Goal: Task Accomplishment & Management: Manage account settings

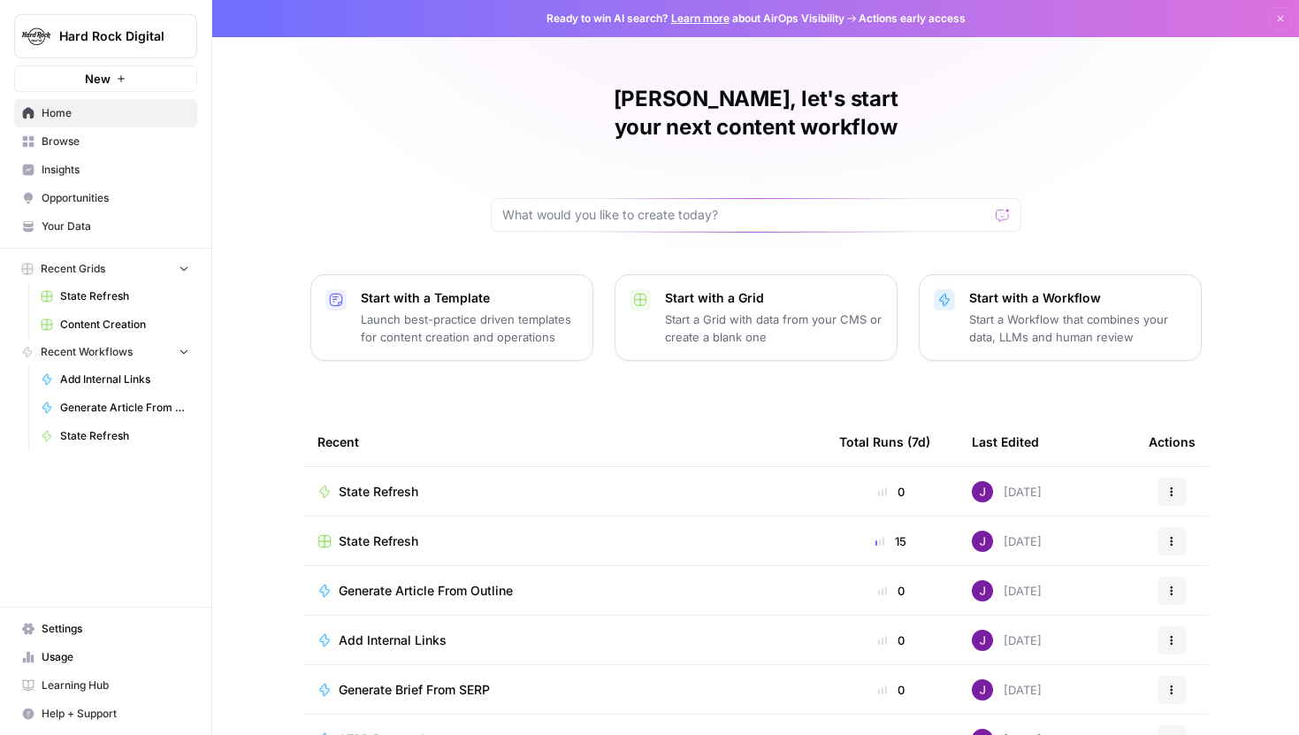
click at [158, 43] on span "Hard Rock Digital" at bounding box center [112, 36] width 107 height 18
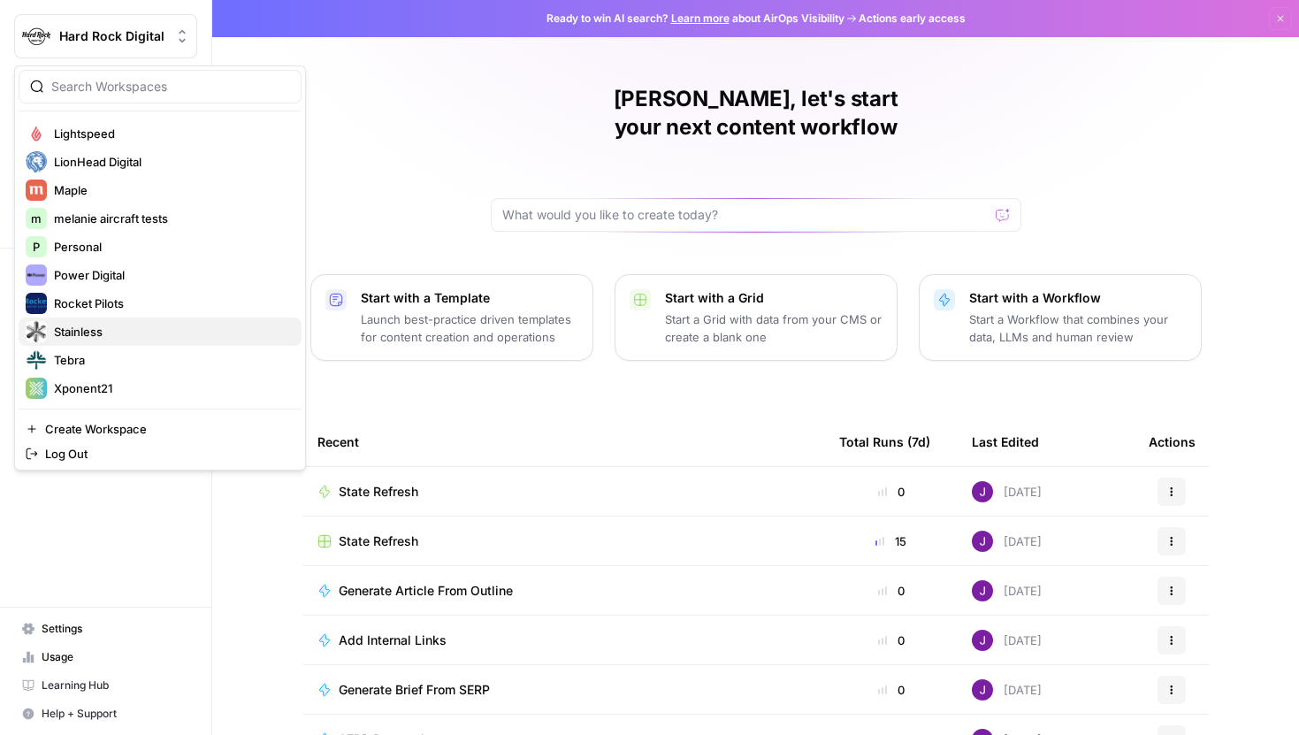
scroll to position [481, 0]
click at [87, 354] on span "Tebra" at bounding box center [170, 359] width 233 height 18
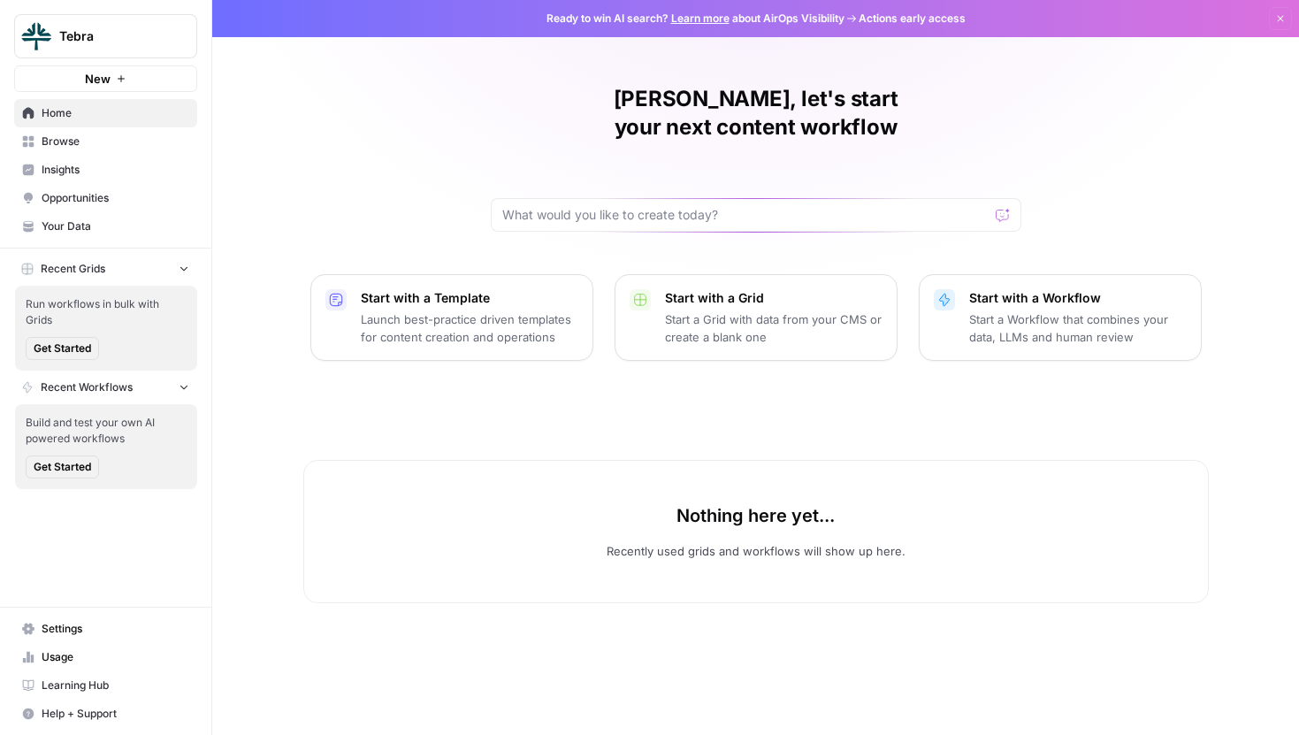
click at [89, 143] on span "Browse" at bounding box center [116, 142] width 148 height 16
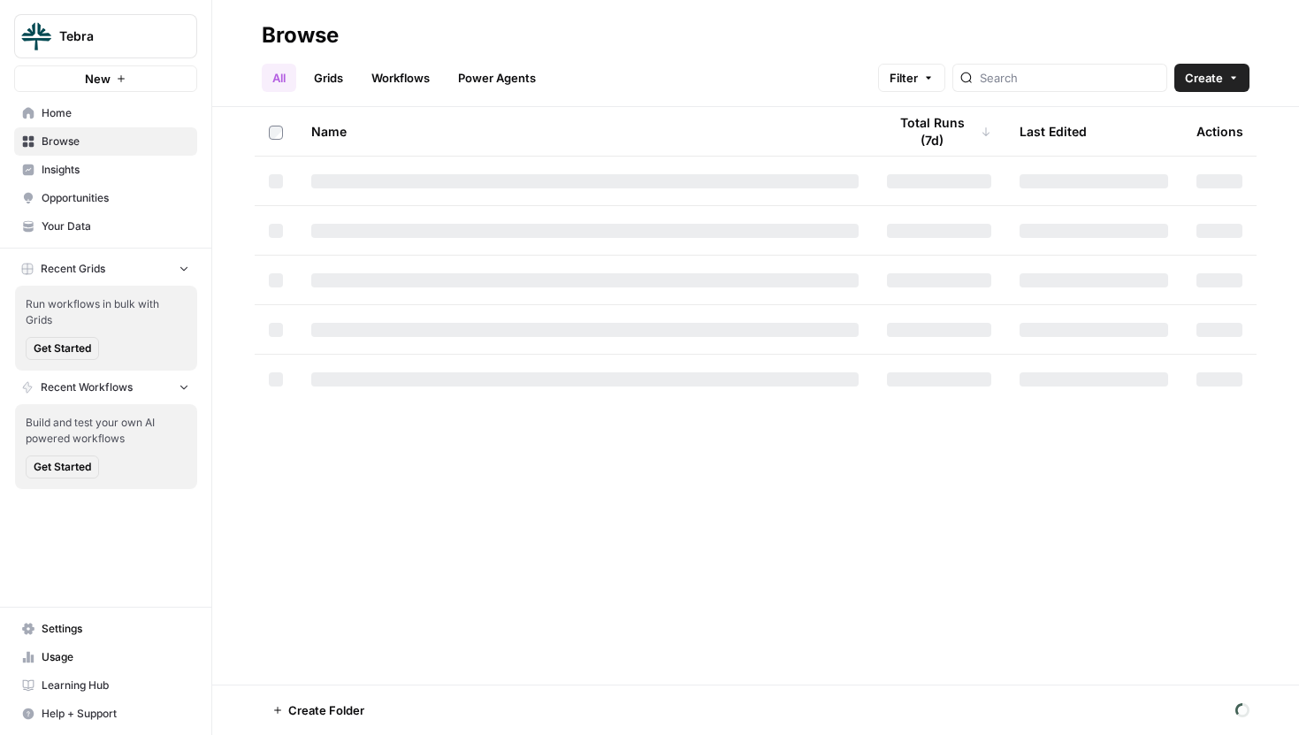
click at [84, 229] on span "Your Data" at bounding box center [116, 226] width 148 height 16
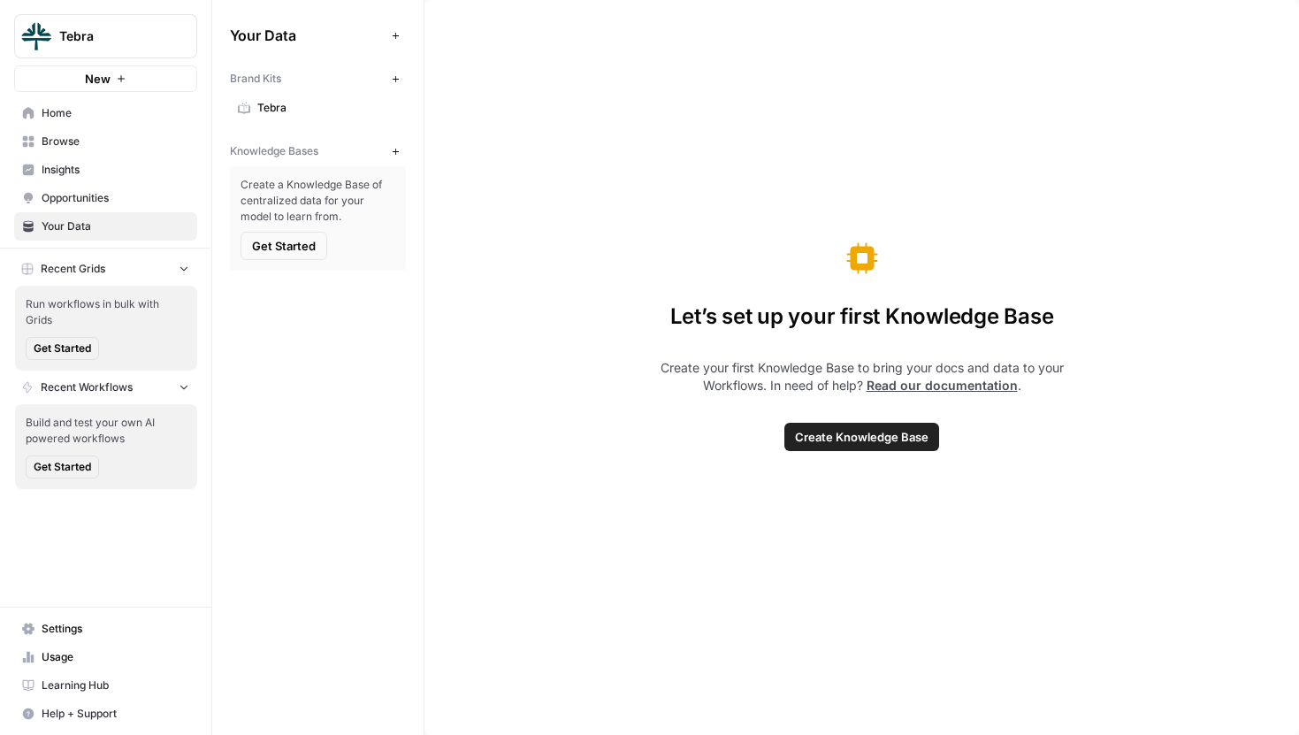
click at [87, 628] on span "Settings" at bounding box center [116, 629] width 148 height 16
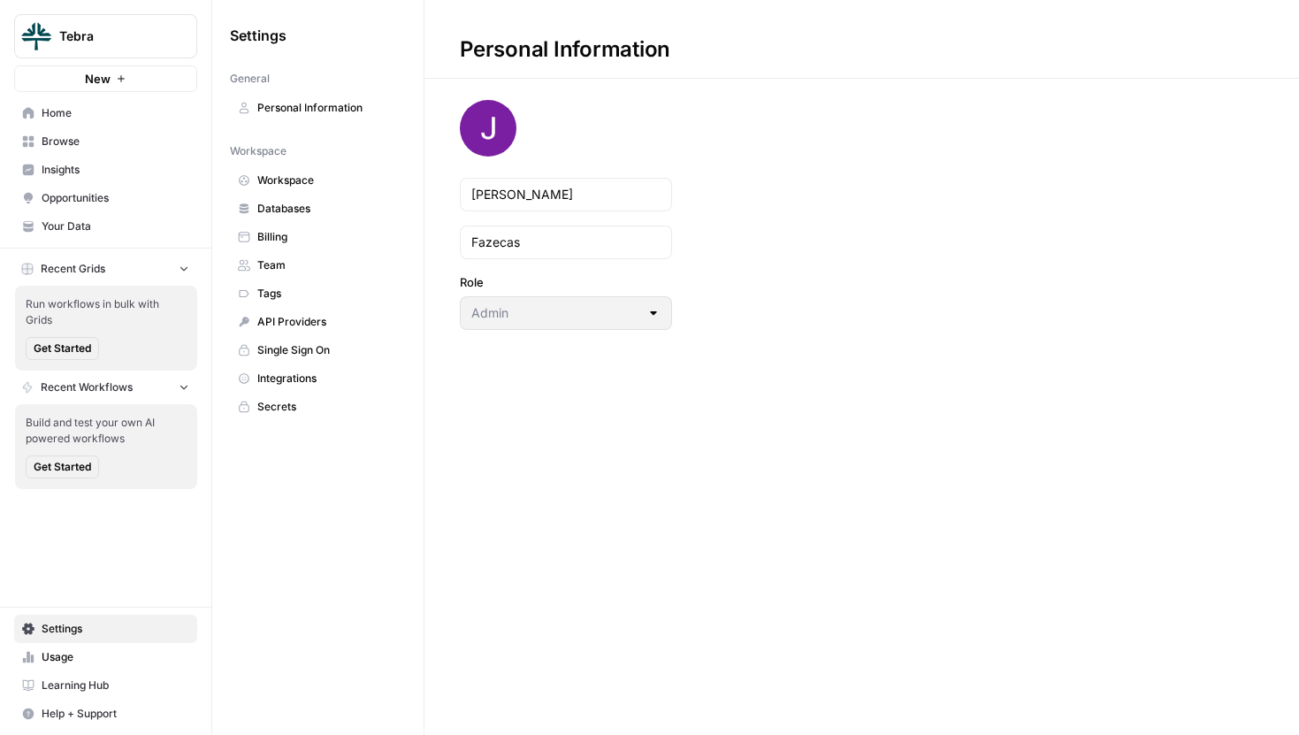
click at [316, 386] on span "Integrations" at bounding box center [327, 379] width 141 height 16
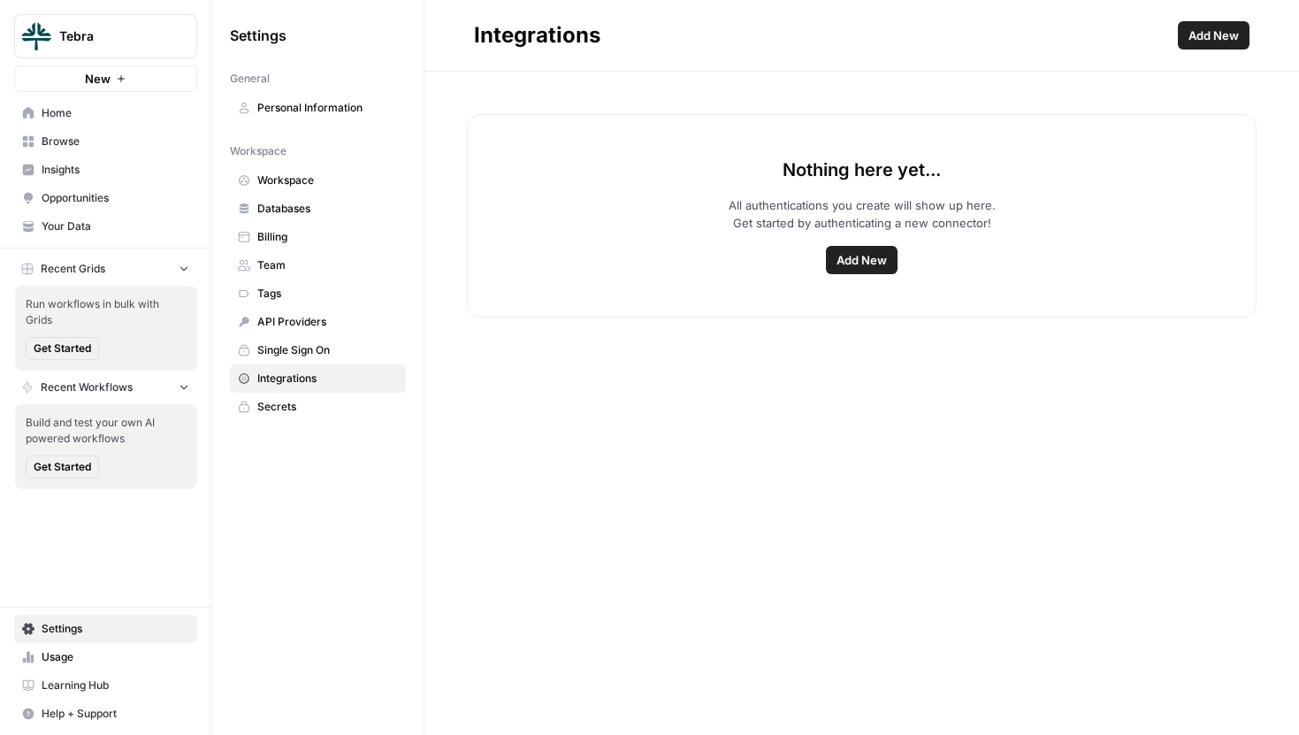
click at [72, 168] on span "Insights" at bounding box center [116, 170] width 148 height 16
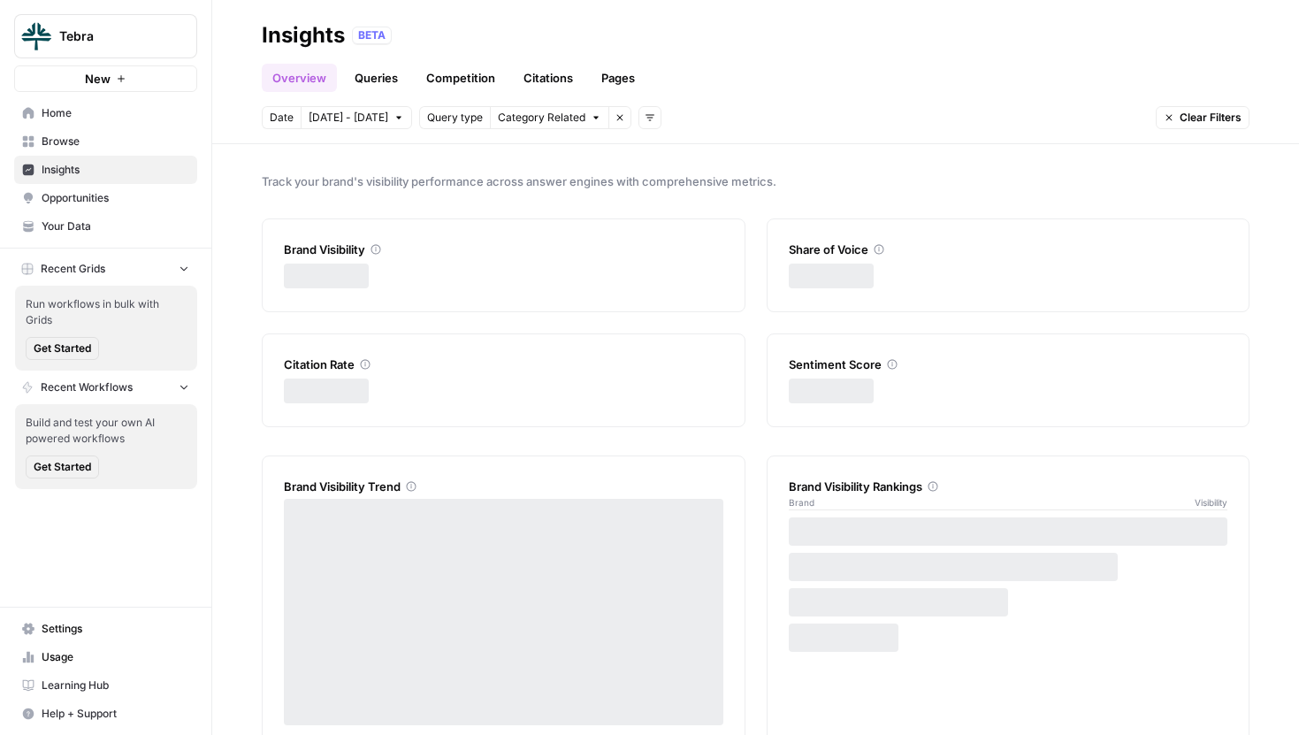
click at [81, 140] on span "Browse" at bounding box center [116, 142] width 148 height 16
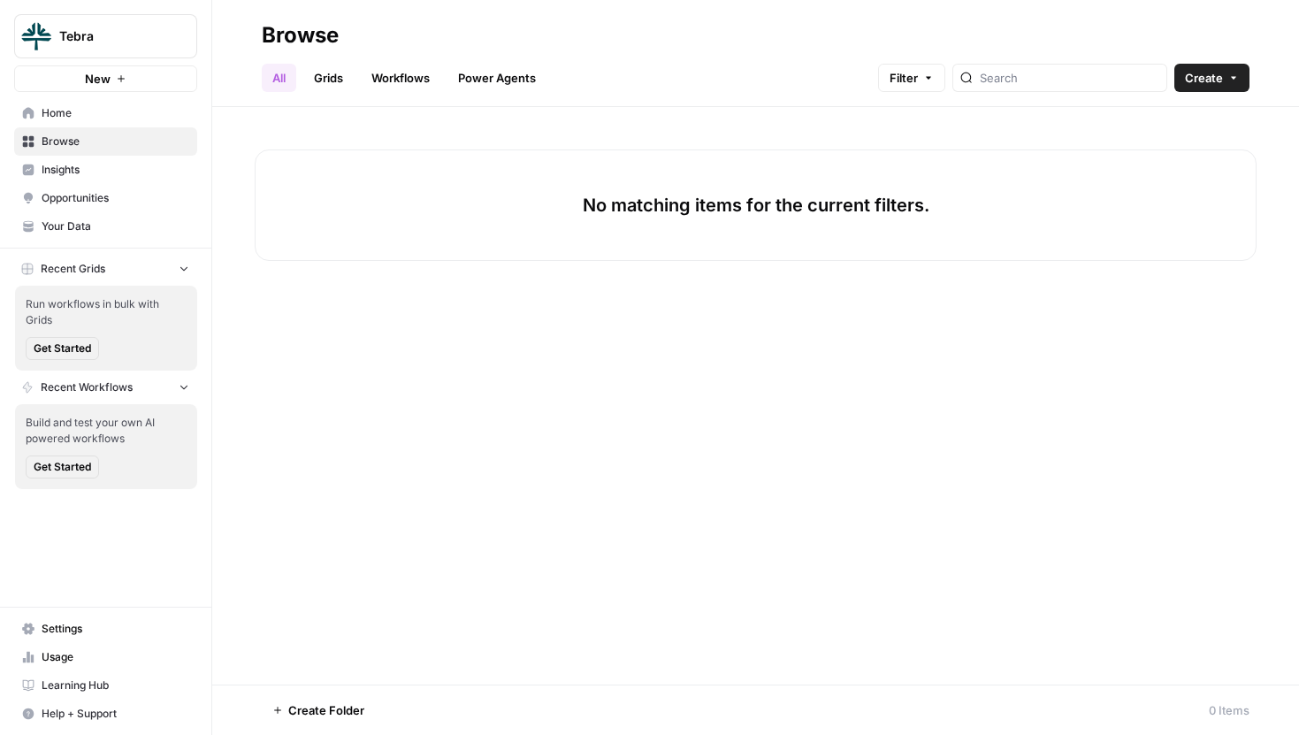
click at [67, 622] on span "Settings" at bounding box center [116, 629] width 148 height 16
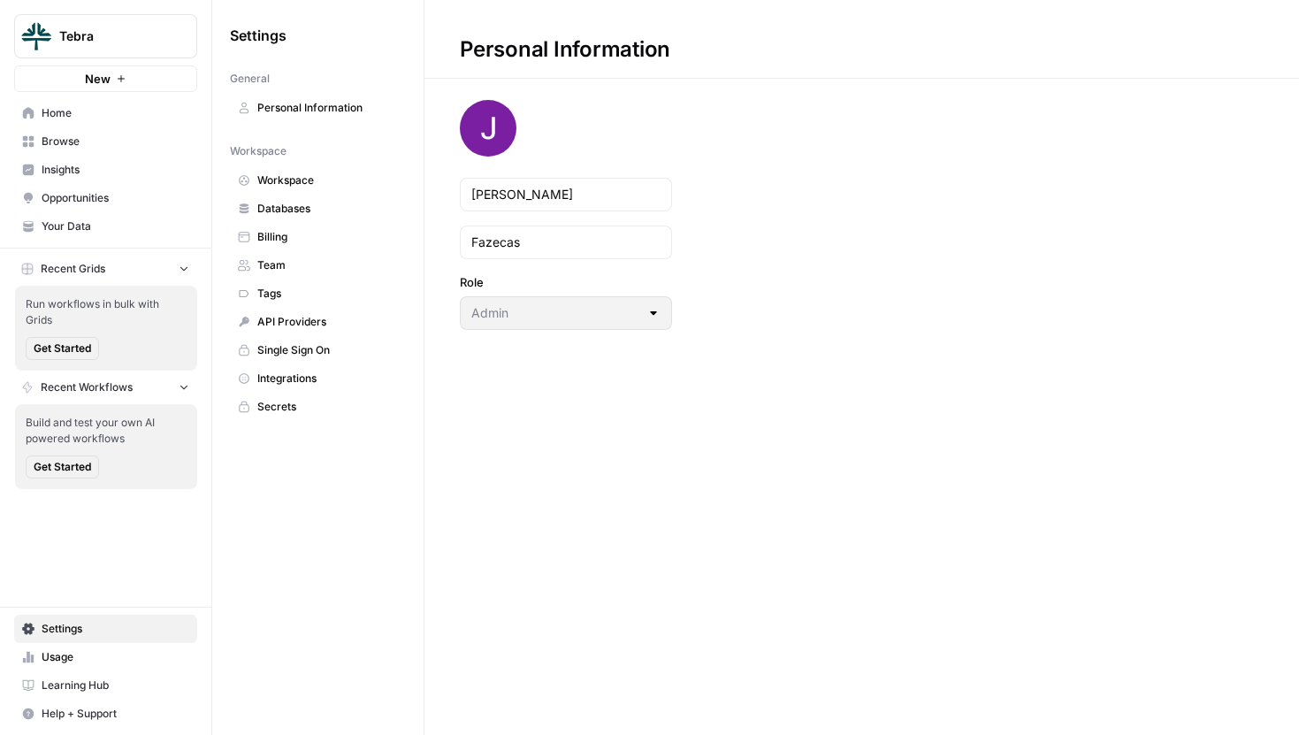
click at [289, 266] on span "Team" at bounding box center [327, 265] width 141 height 16
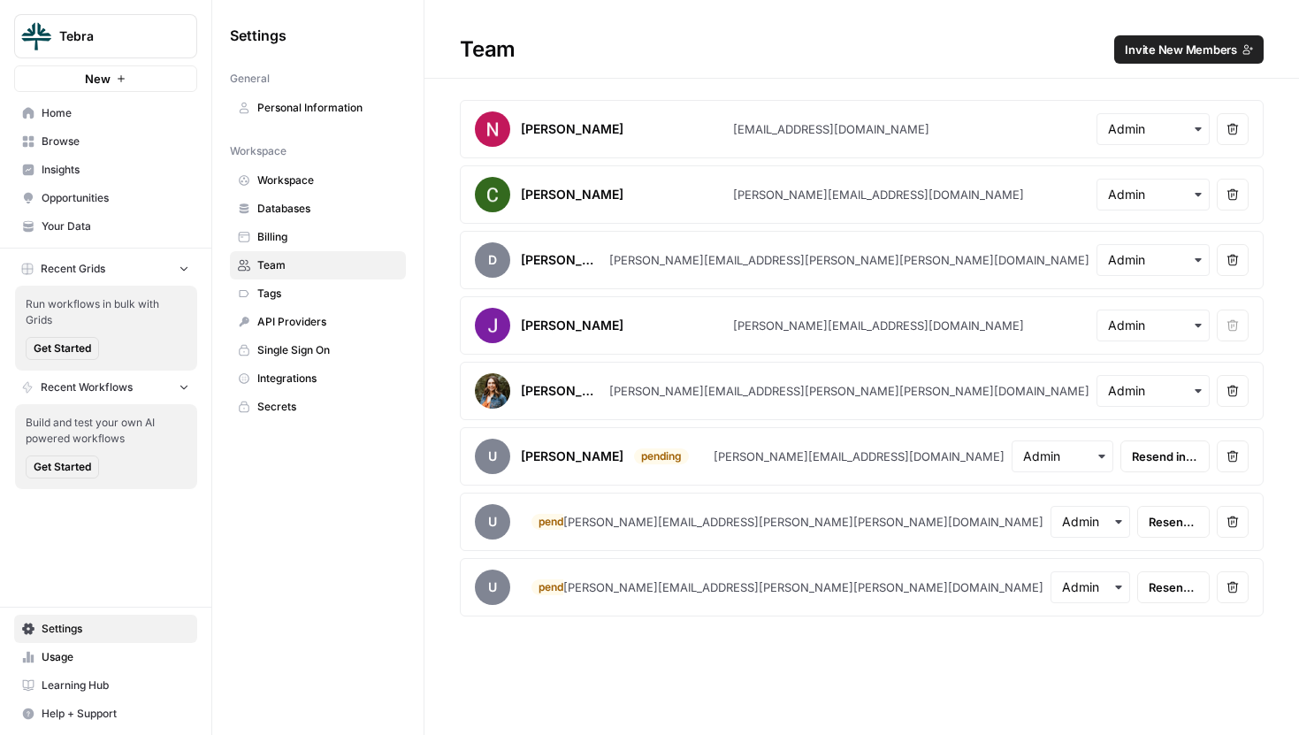
click at [281, 376] on span "Integrations" at bounding box center [327, 379] width 141 height 16
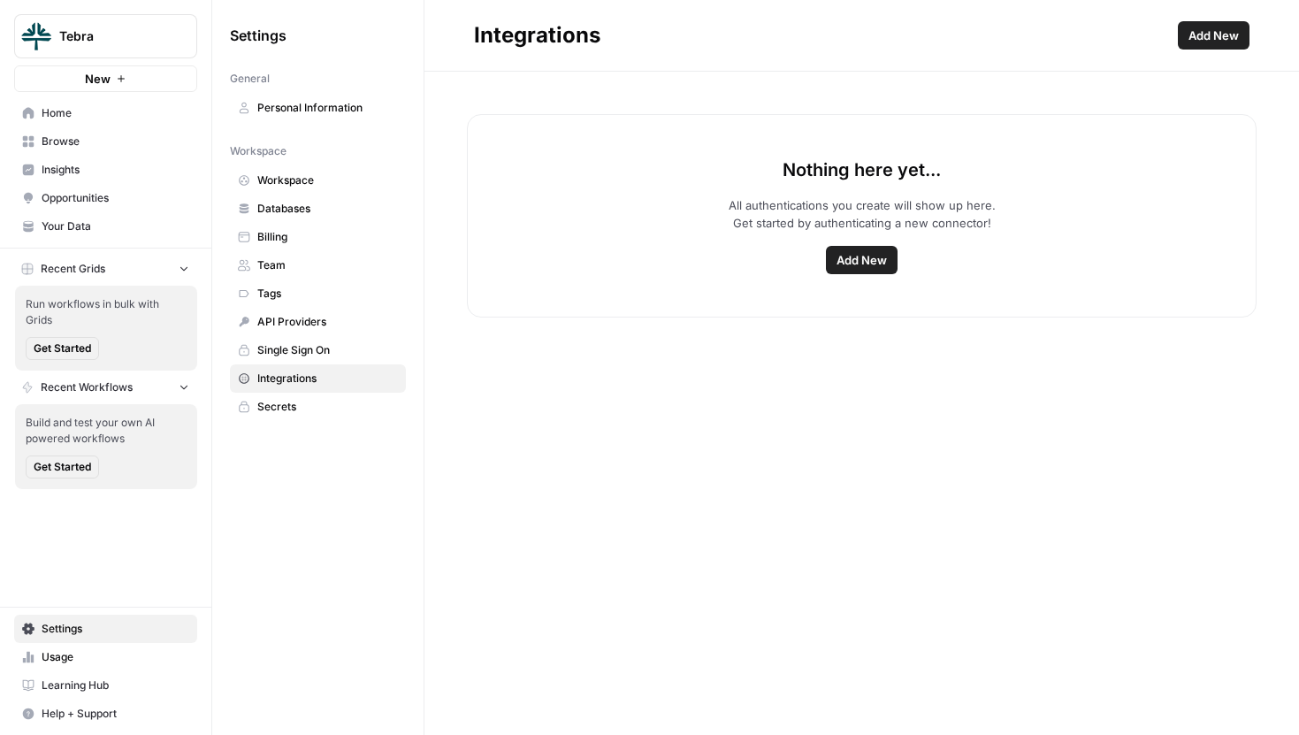
click at [875, 259] on span "Add New" at bounding box center [862, 260] width 50 height 18
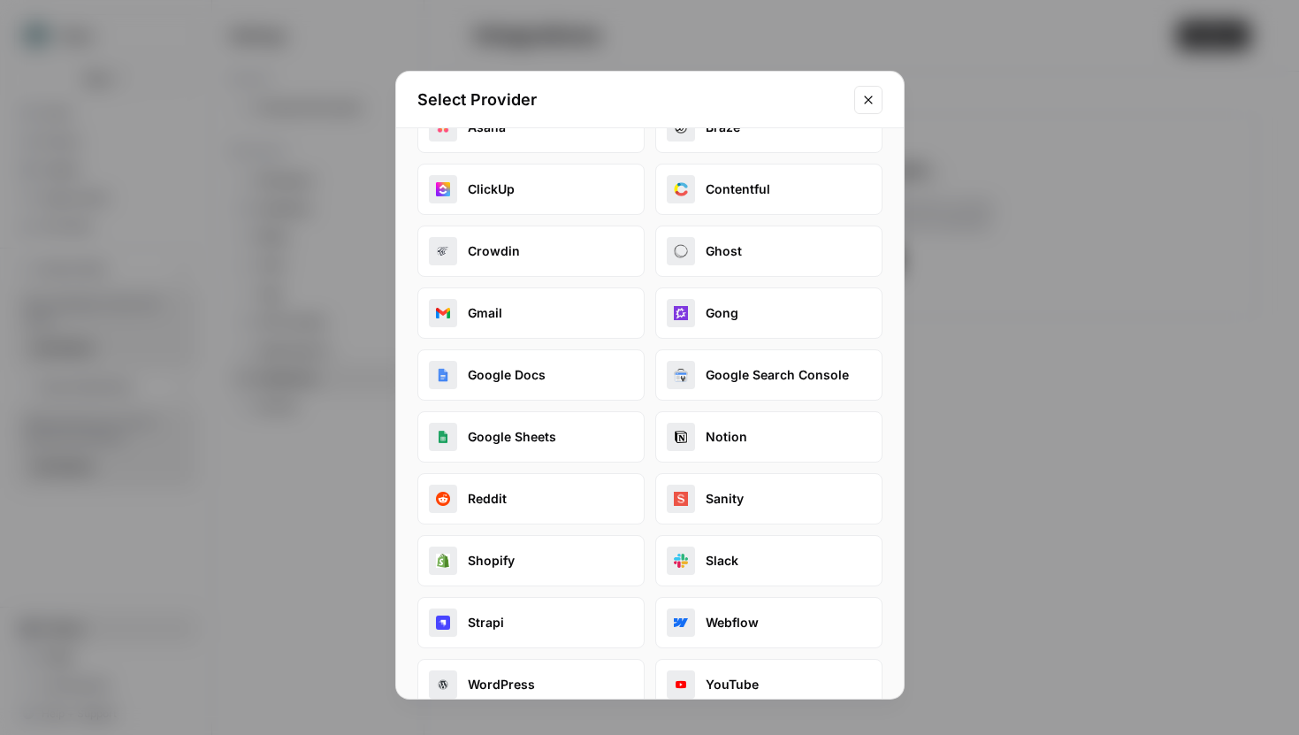
scroll to position [142, 0]
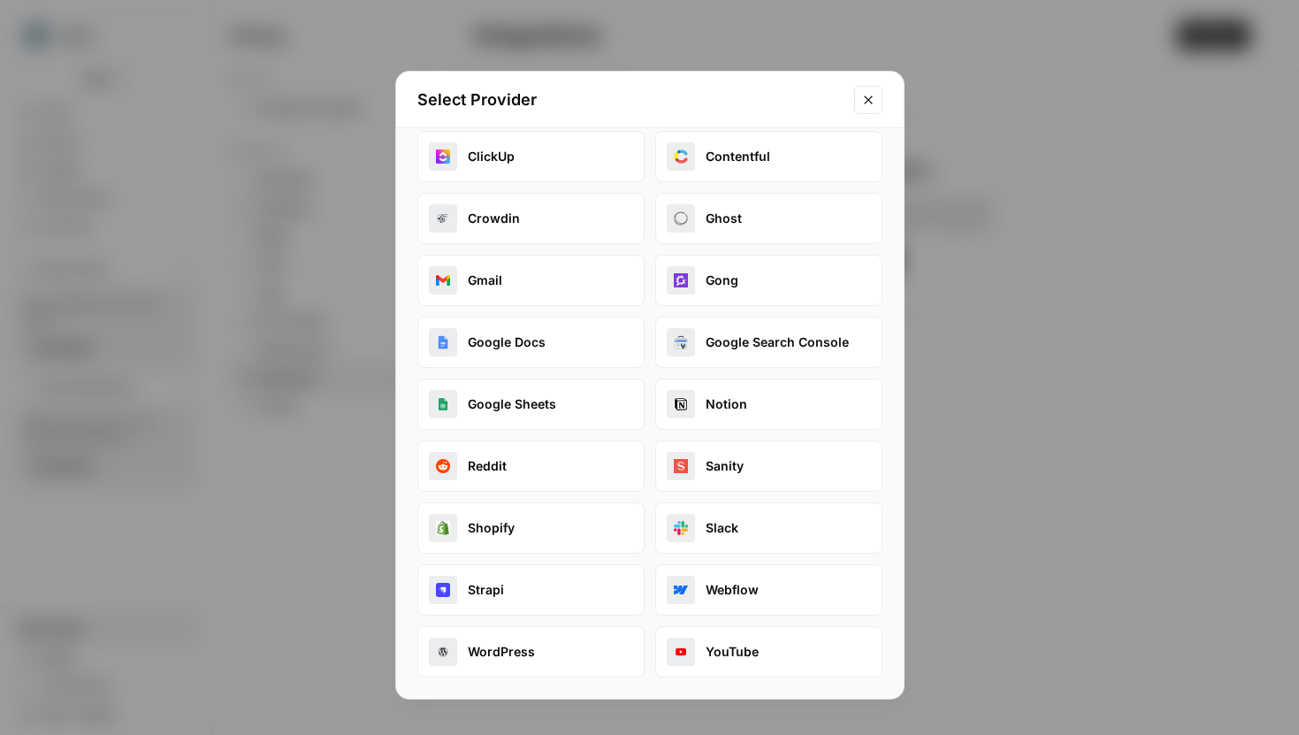
click at [867, 94] on icon "Close modal" at bounding box center [868, 100] width 14 height 14
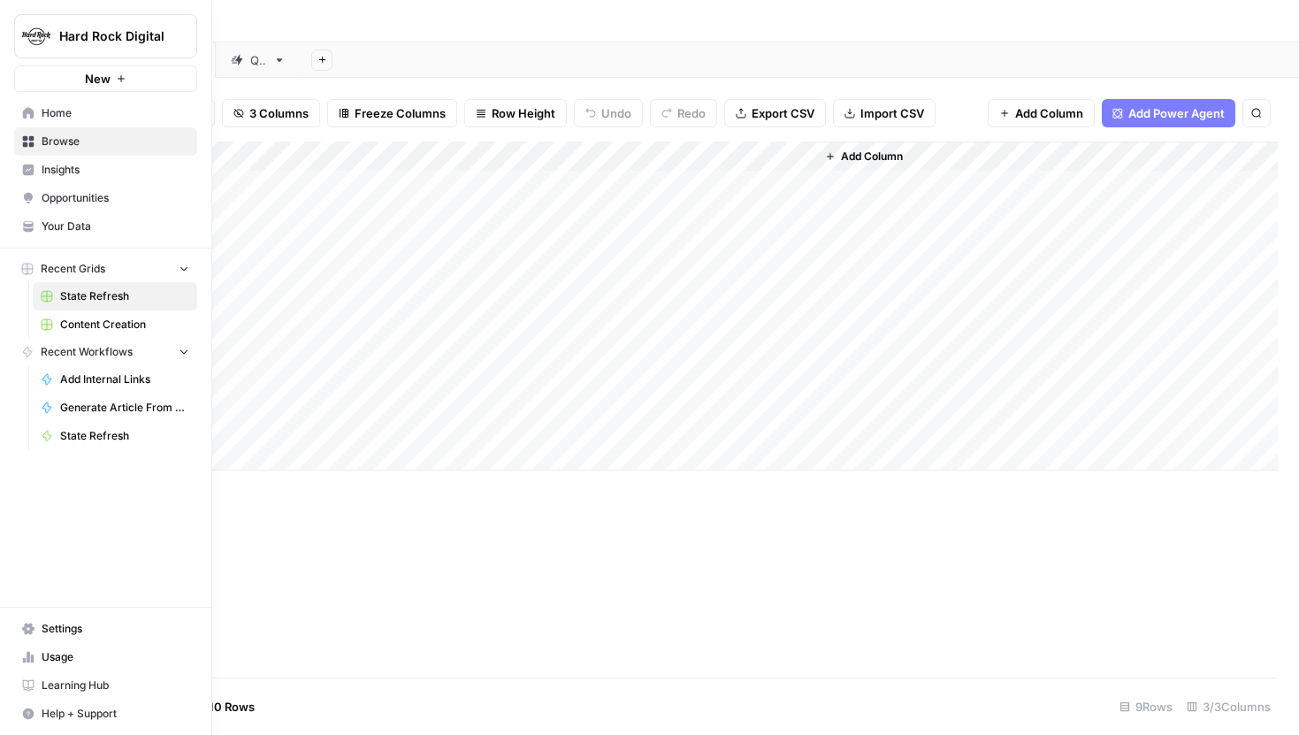
click at [47, 229] on span "Your Data" at bounding box center [116, 226] width 148 height 16
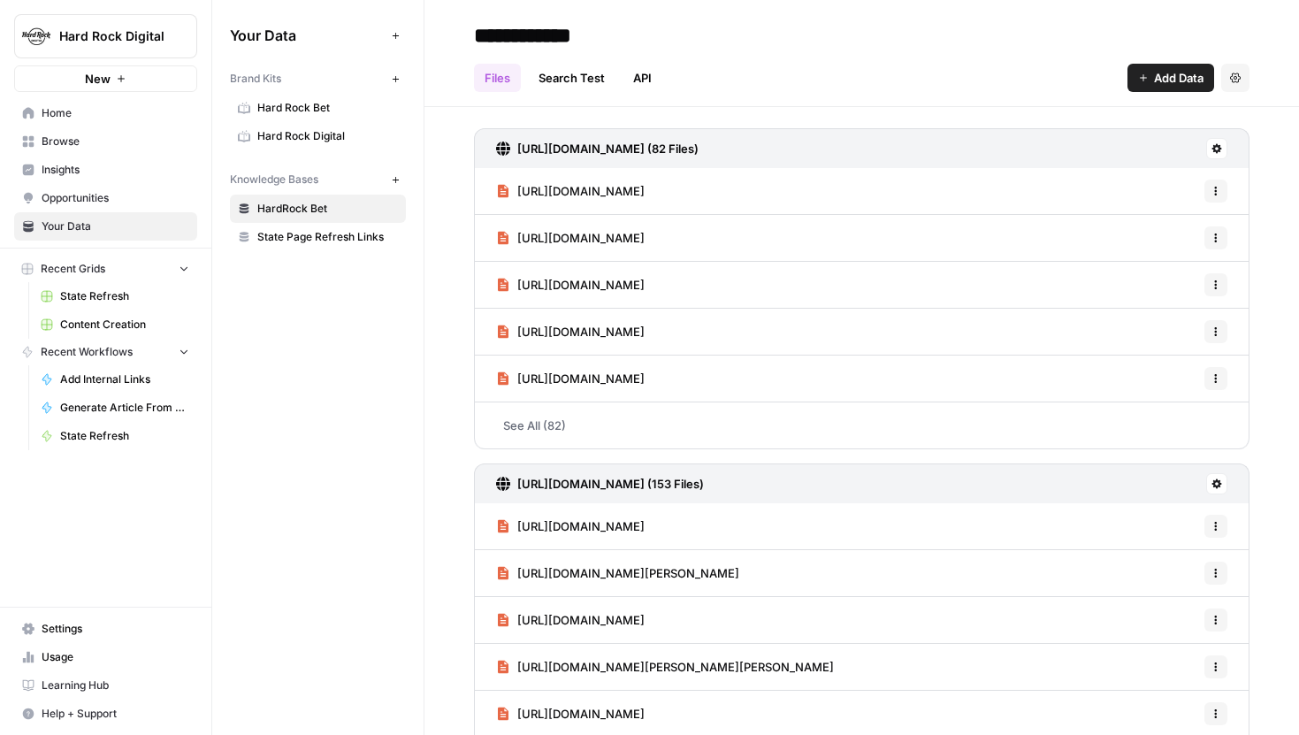
click at [65, 141] on span "Browse" at bounding box center [116, 142] width 148 height 16
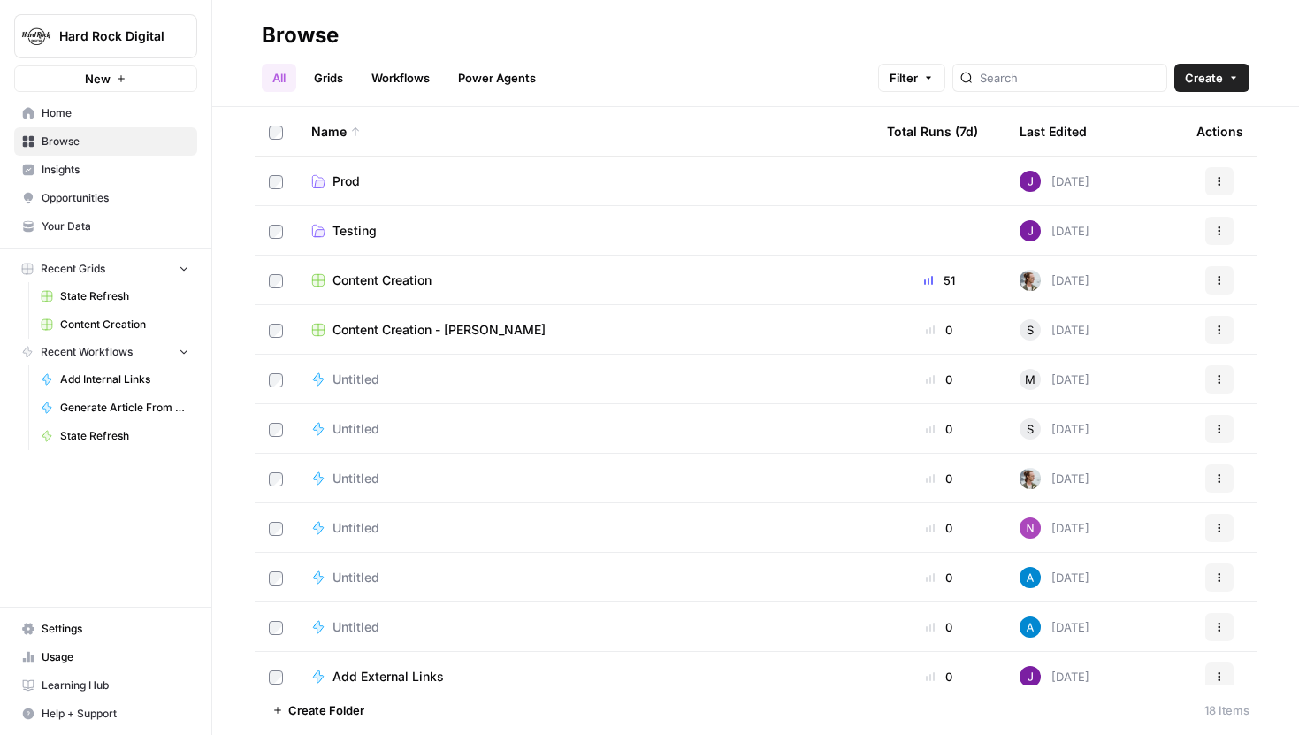
click at [356, 164] on td "Prod" at bounding box center [585, 181] width 576 height 49
click at [344, 187] on span "Prod" at bounding box center [345, 181] width 27 height 18
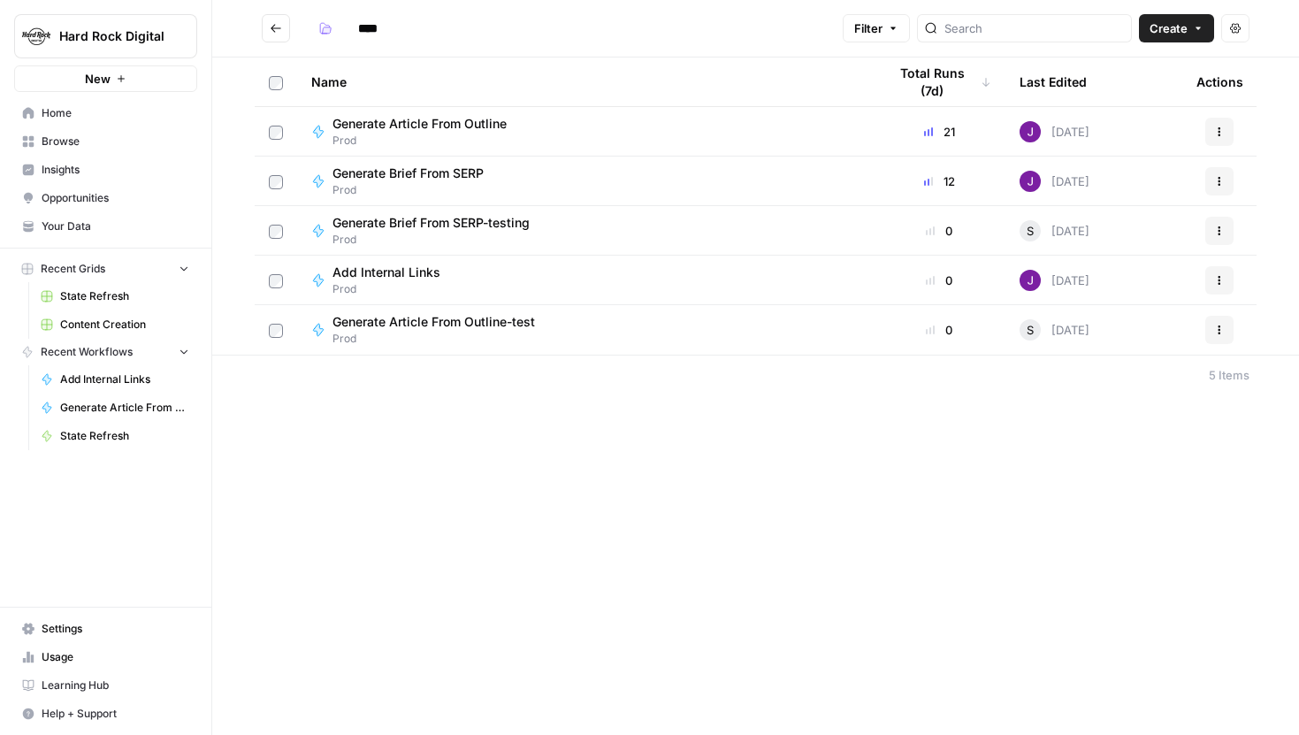
click at [795, 422] on div "**** Filter Create Actions Name Total Runs (7d) Last Edited Actions Generate Ar…" at bounding box center [755, 367] width 1087 height 735
click at [1234, 19] on button "Actions" at bounding box center [1235, 28] width 28 height 28
click at [985, 511] on div "**** Filter Create Actions Name Total Runs (7d) Last Edited Actions Generate Ar…" at bounding box center [755, 367] width 1087 height 735
click at [280, 22] on icon "Go back" at bounding box center [276, 28] width 12 height 12
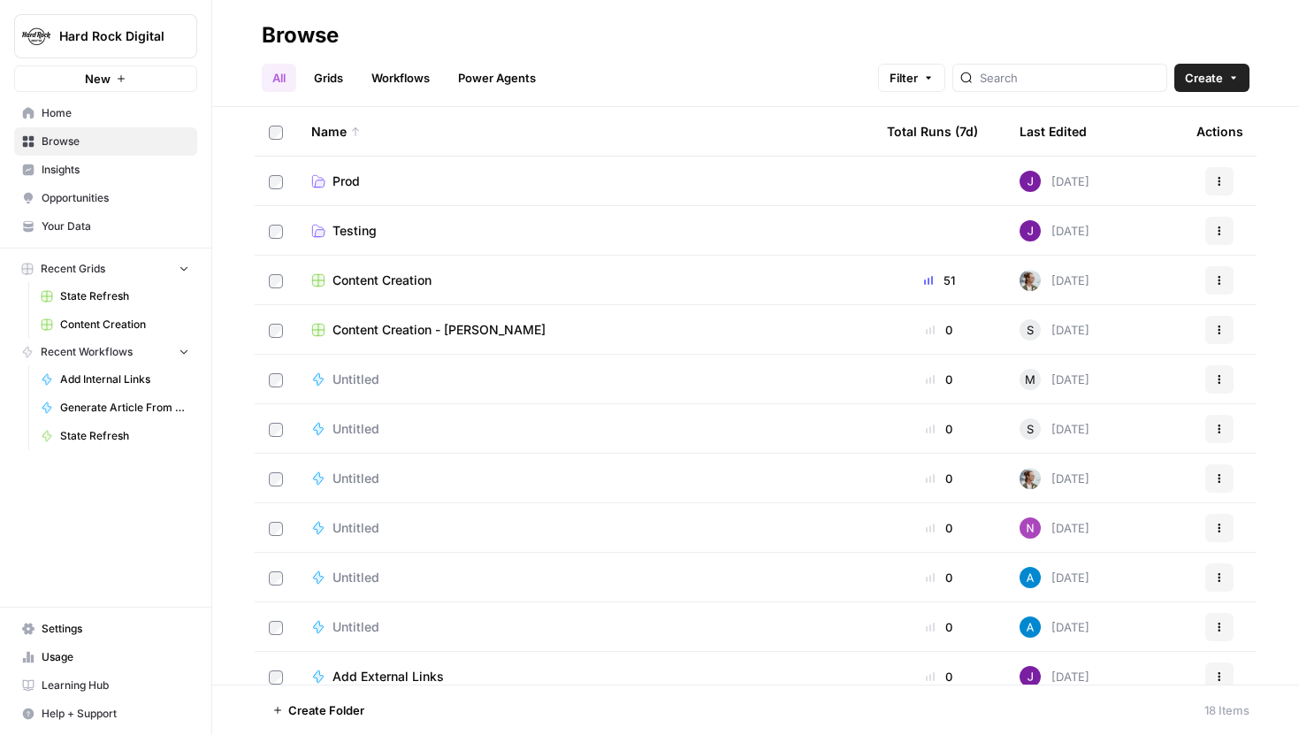
click at [498, 225] on link "Testing" at bounding box center [584, 231] width 547 height 18
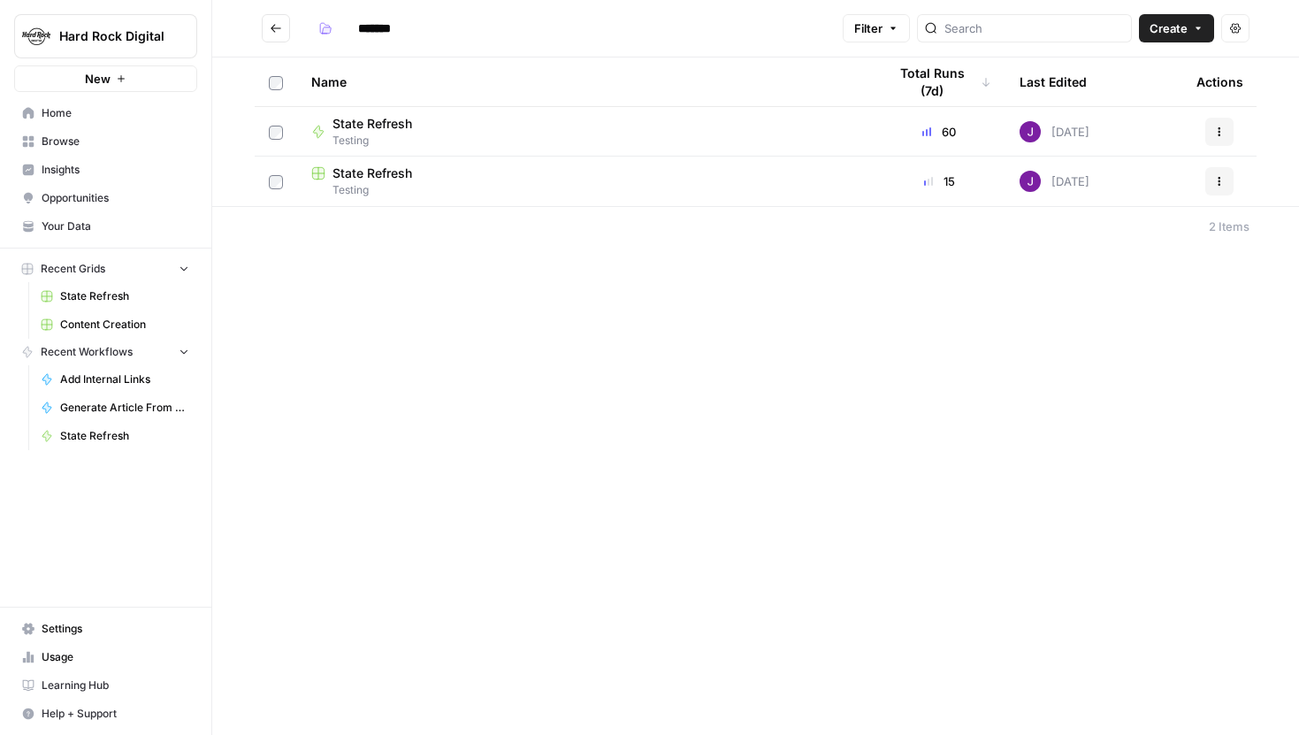
click at [1219, 126] on icon "button" at bounding box center [1219, 131] width 11 height 11
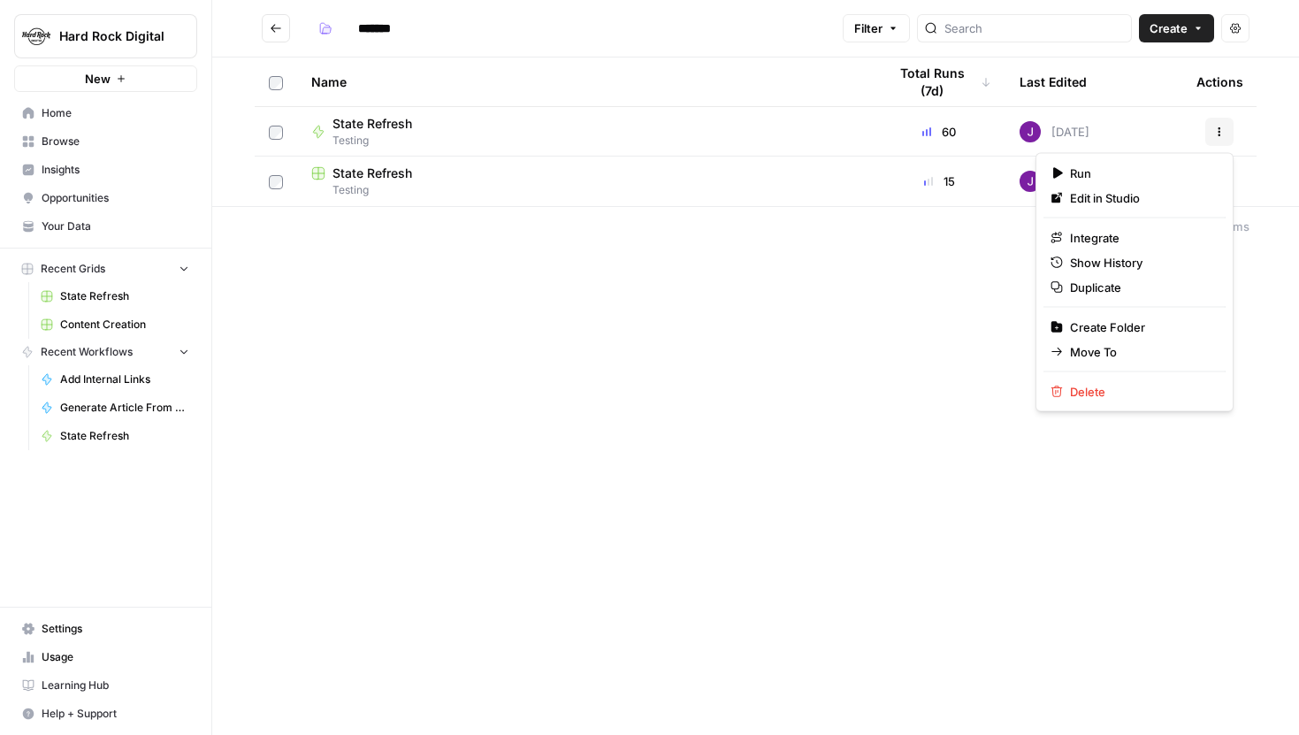
click at [460, 118] on div "State Refresh Testing" at bounding box center [584, 132] width 547 height 34
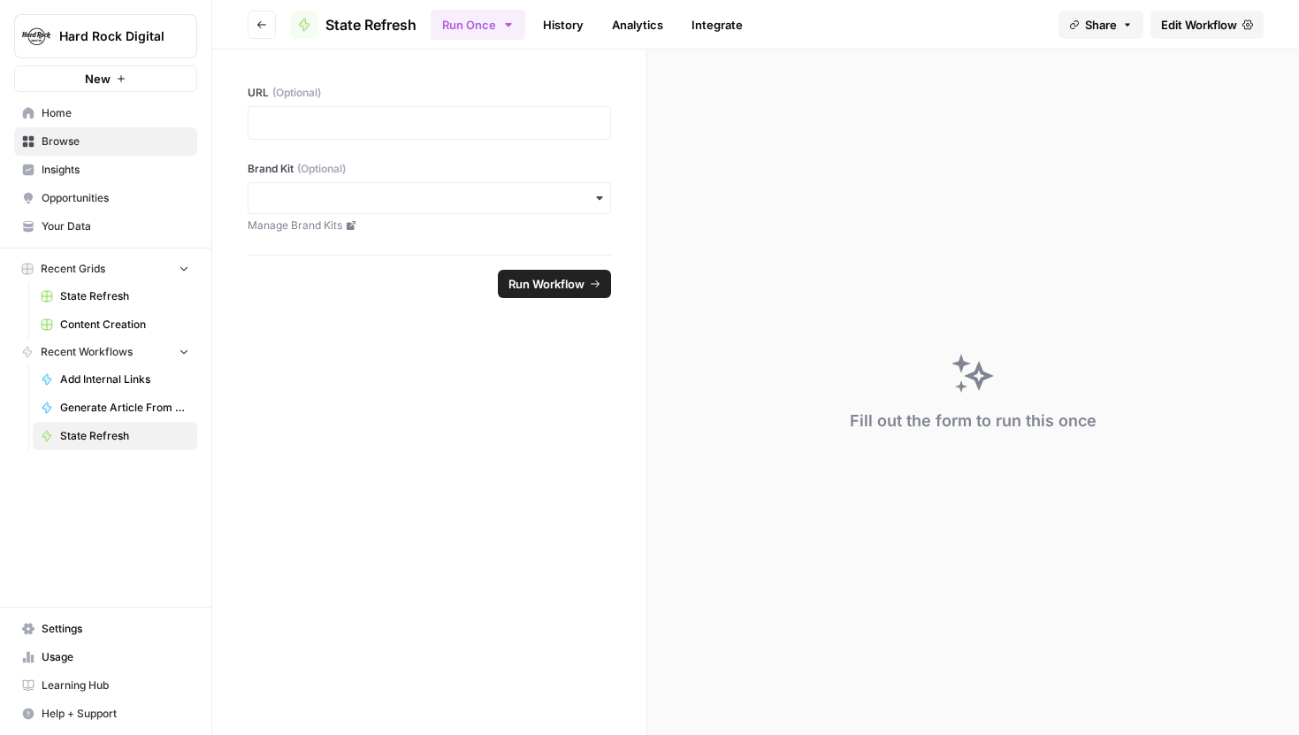
click at [407, 27] on span "State Refresh" at bounding box center [370, 24] width 91 height 21
click at [407, 22] on span "State Refresh" at bounding box center [370, 24] width 91 height 21
click at [1174, 21] on span "Edit Workflow" at bounding box center [1199, 25] width 76 height 18
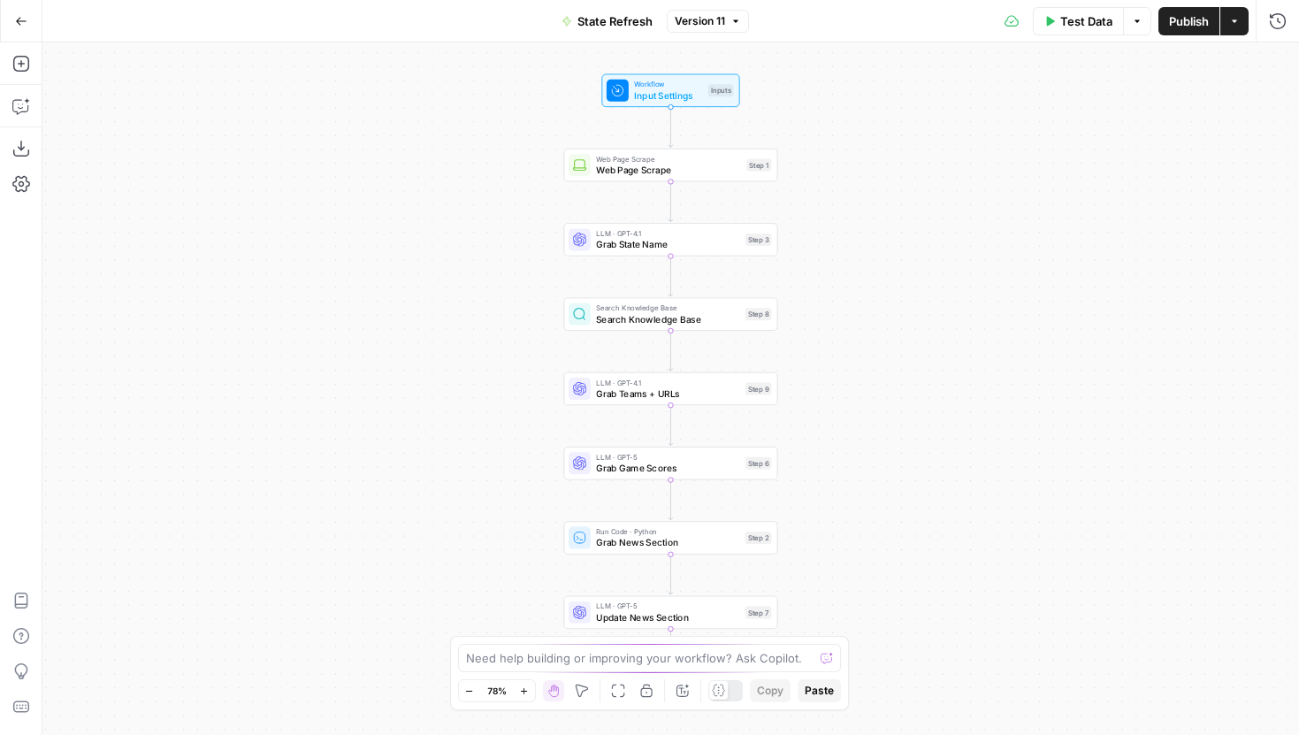
click at [629, 17] on span "State Refresh" at bounding box center [614, 21] width 75 height 18
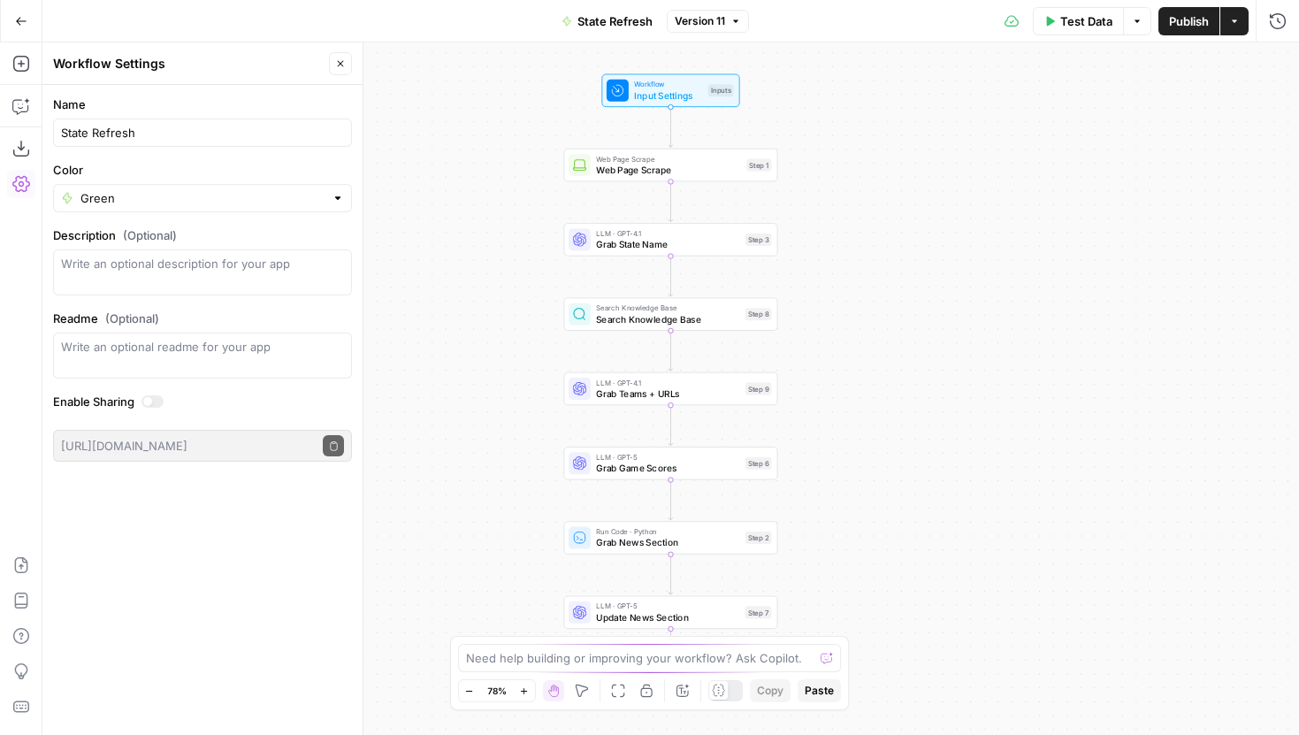
click at [173, 122] on div "State Refresh" at bounding box center [202, 132] width 299 height 28
type input "State Refresh Workflow"
click at [24, 19] on icon "button" at bounding box center [21, 21] width 12 height 12
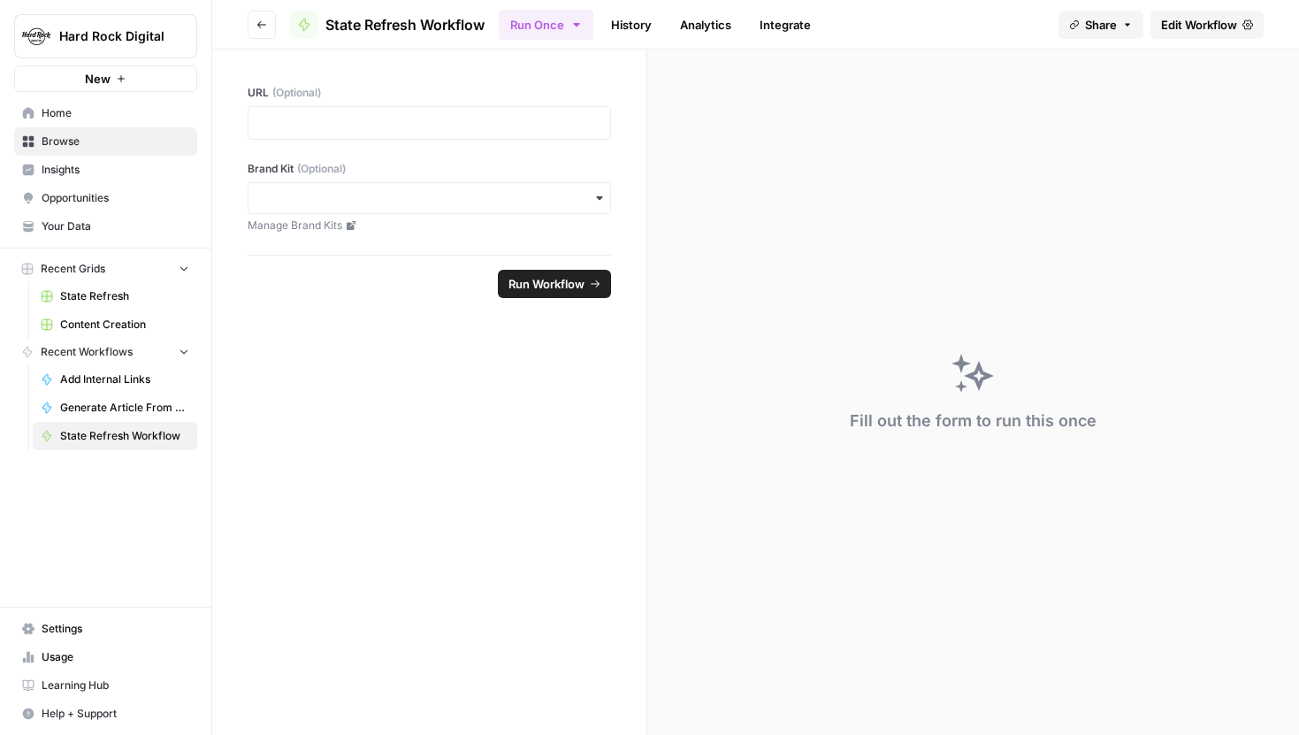
click at [249, 30] on button "Go back" at bounding box center [262, 25] width 28 height 28
click at [267, 28] on button "Go back" at bounding box center [262, 25] width 28 height 28
click at [256, 27] on button "Go back" at bounding box center [262, 25] width 28 height 28
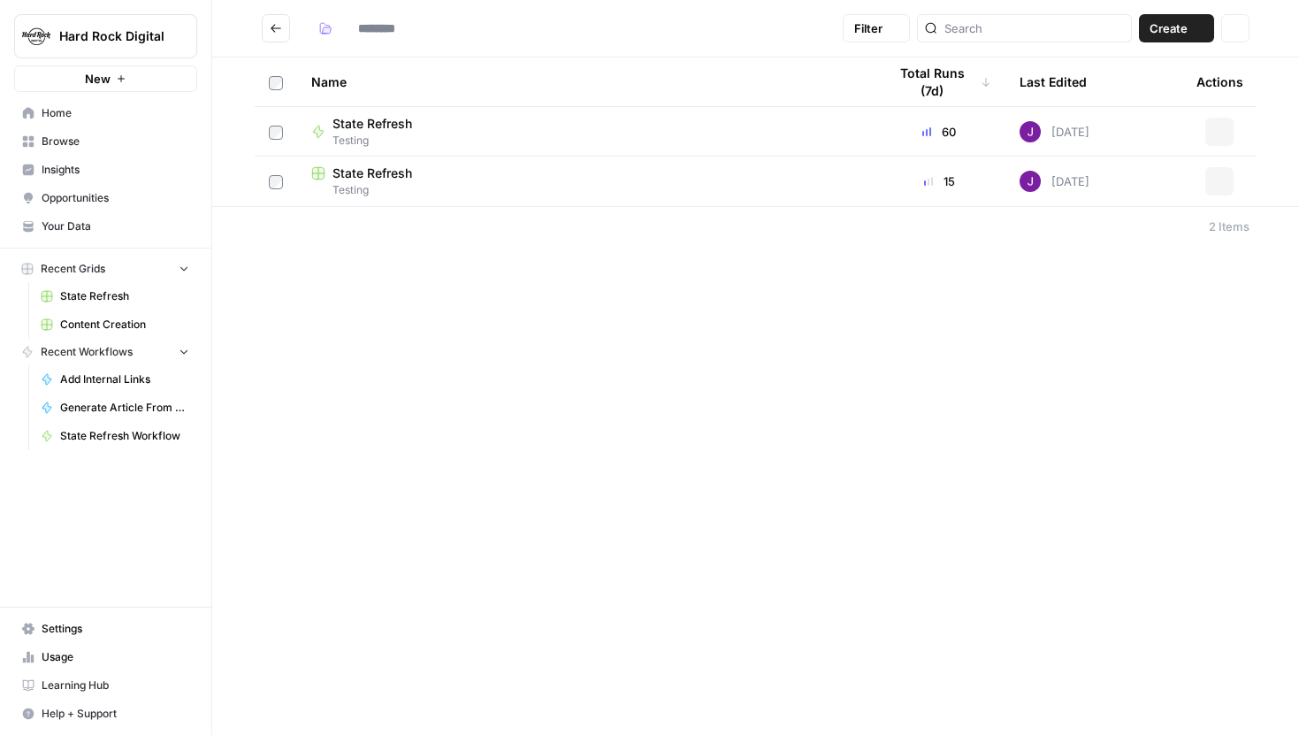
type input "*******"
click at [274, 25] on icon "Go back" at bounding box center [276, 28] width 11 height 8
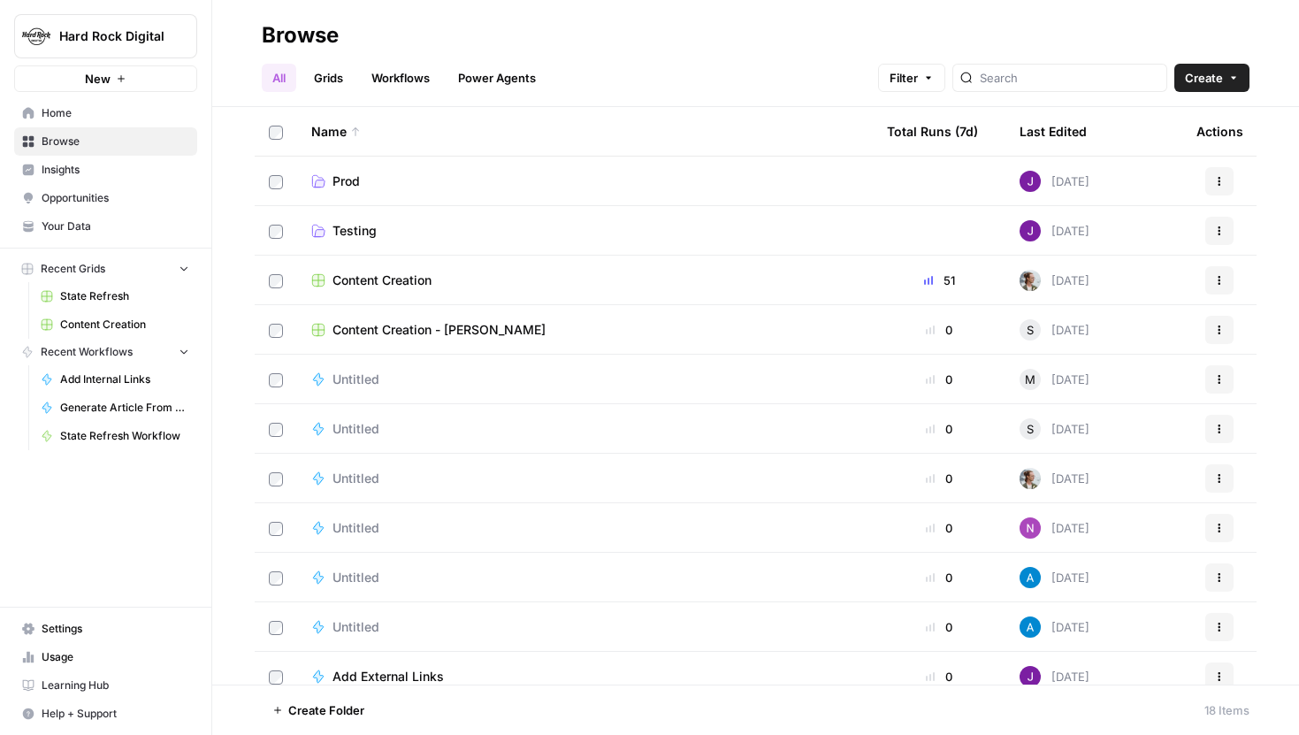
click at [361, 232] on span "Testing" at bounding box center [354, 231] width 44 height 18
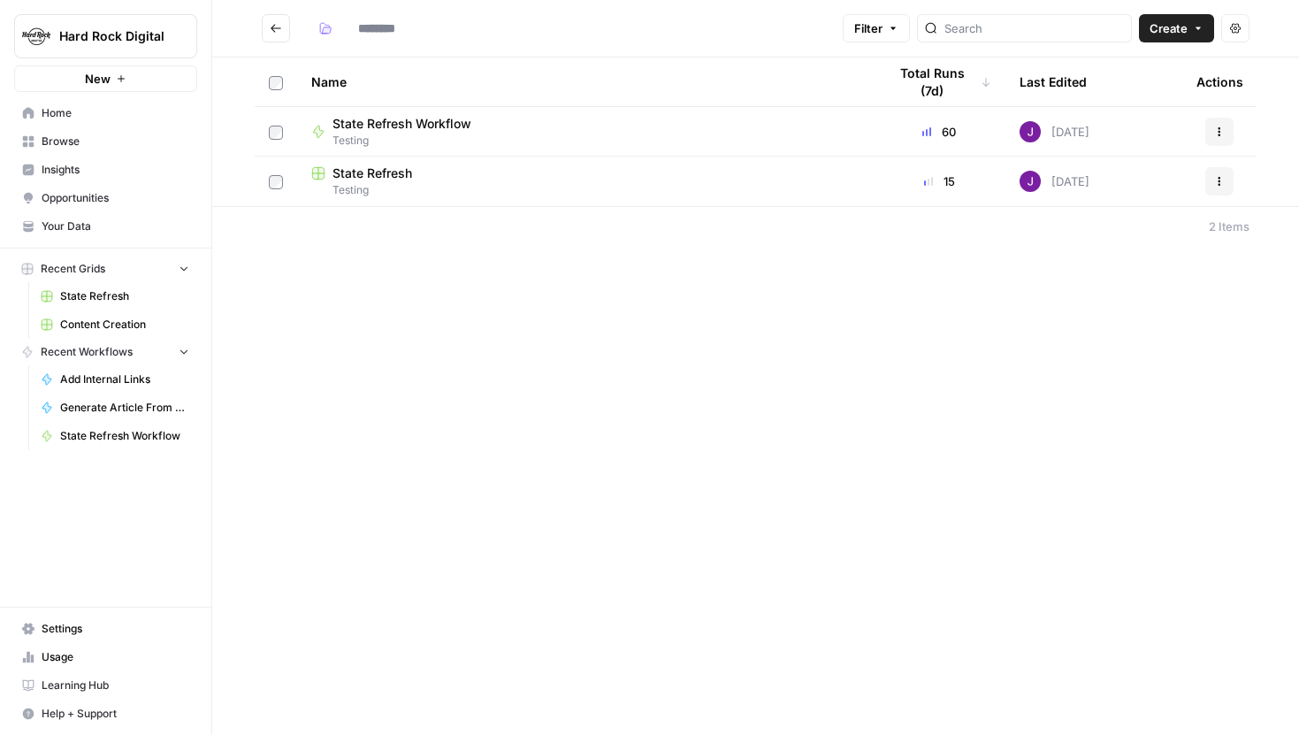
click at [276, 19] on button "Go back" at bounding box center [276, 28] width 28 height 28
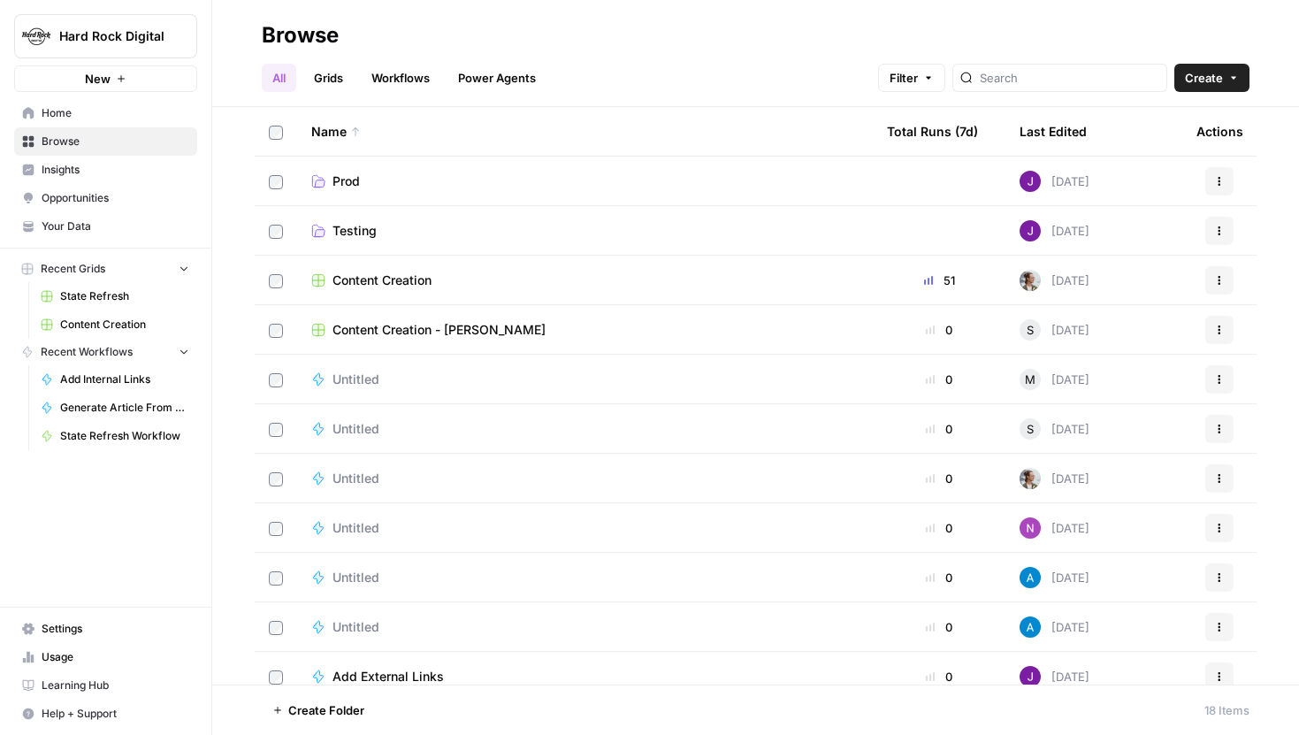
click at [1214, 236] on button "Actions" at bounding box center [1219, 231] width 28 height 28
click at [1125, 264] on span "Rename Folder" at bounding box center [1140, 273] width 141 height 18
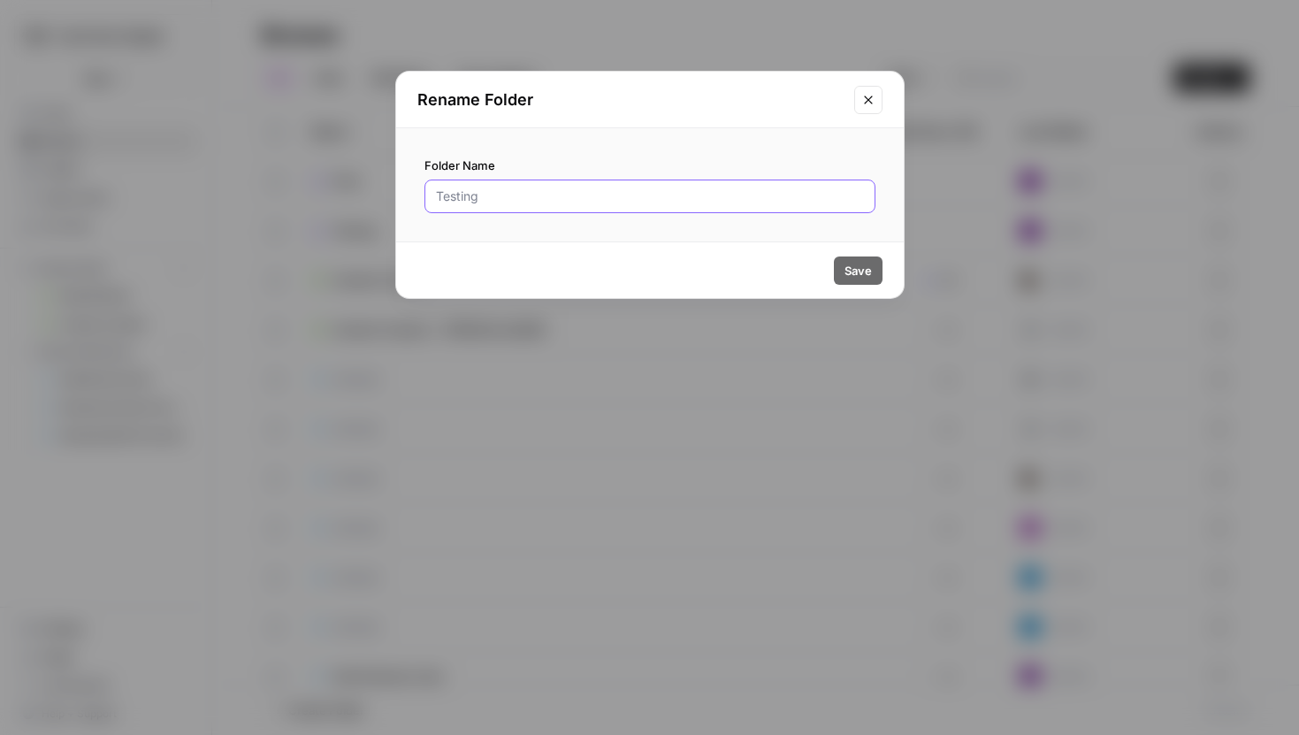
click at [655, 195] on input "Folder Name" at bounding box center [650, 196] width 428 height 18
type input "State Refresh"
click at [852, 256] on button "Save" at bounding box center [858, 270] width 49 height 28
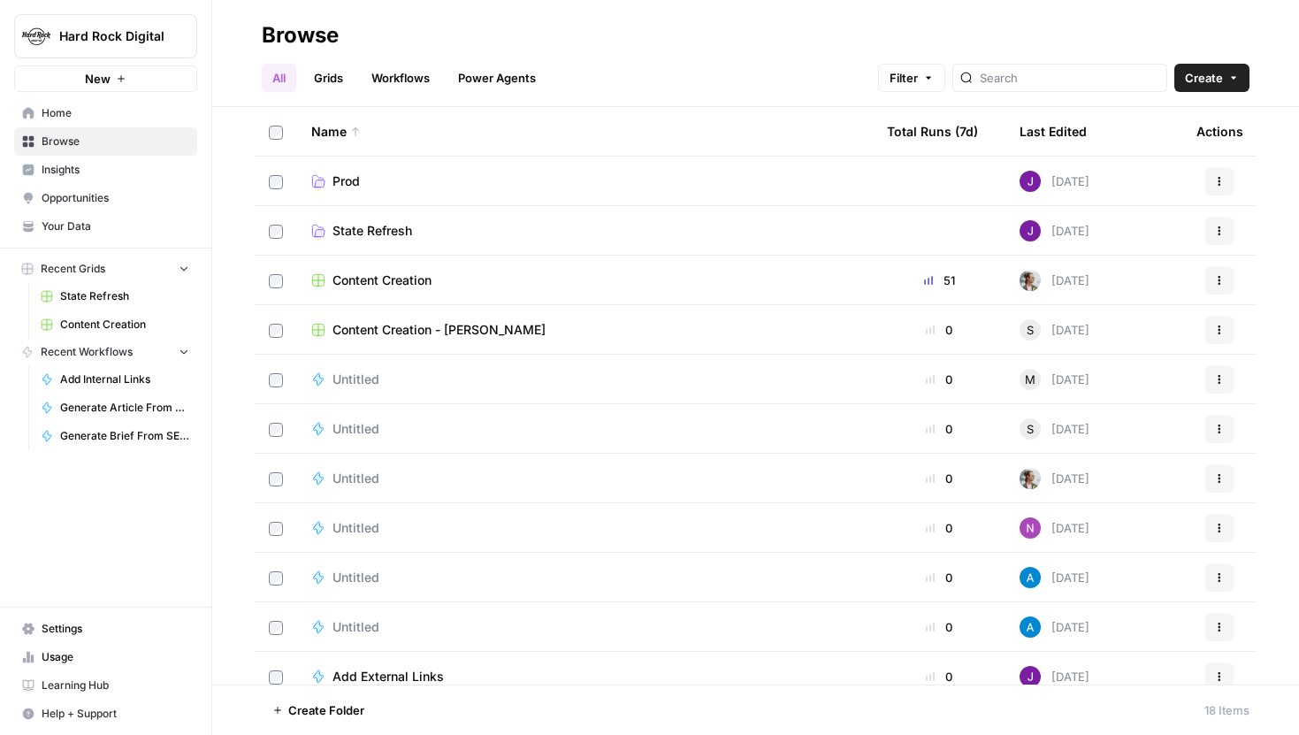
click at [406, 236] on span "State Refresh" at bounding box center [372, 231] width 80 height 18
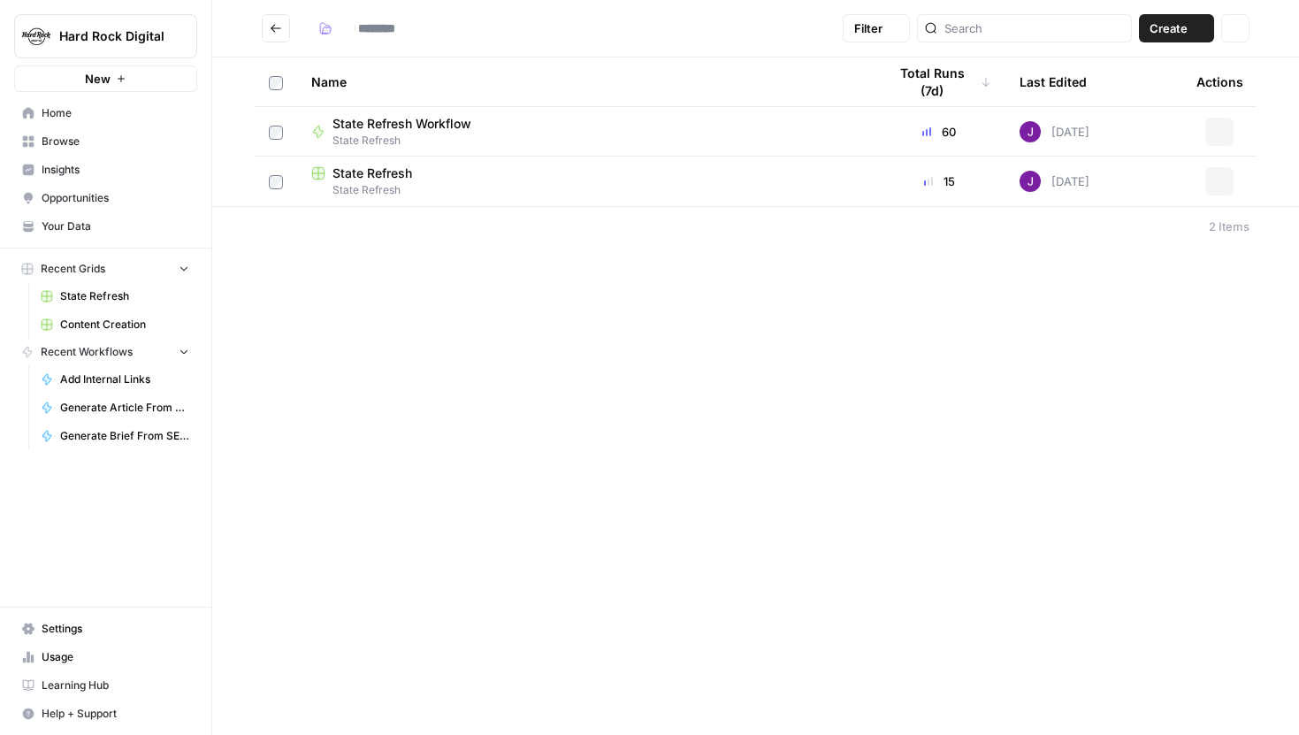
type input "**********"
click at [398, 172] on span "State Refresh" at bounding box center [372, 173] width 80 height 18
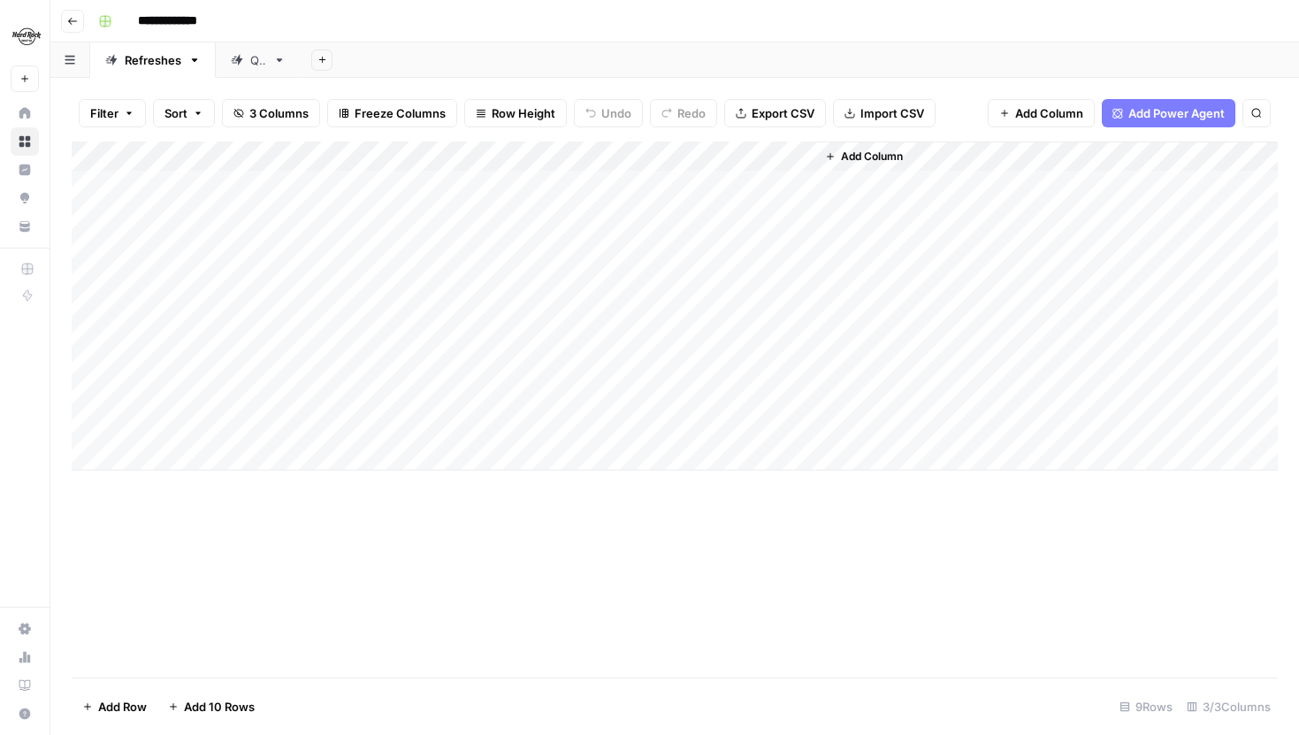
click at [515, 515] on div "Add Column" at bounding box center [675, 409] width 1206 height 536
